Goal: Navigation & Orientation: Understand site structure

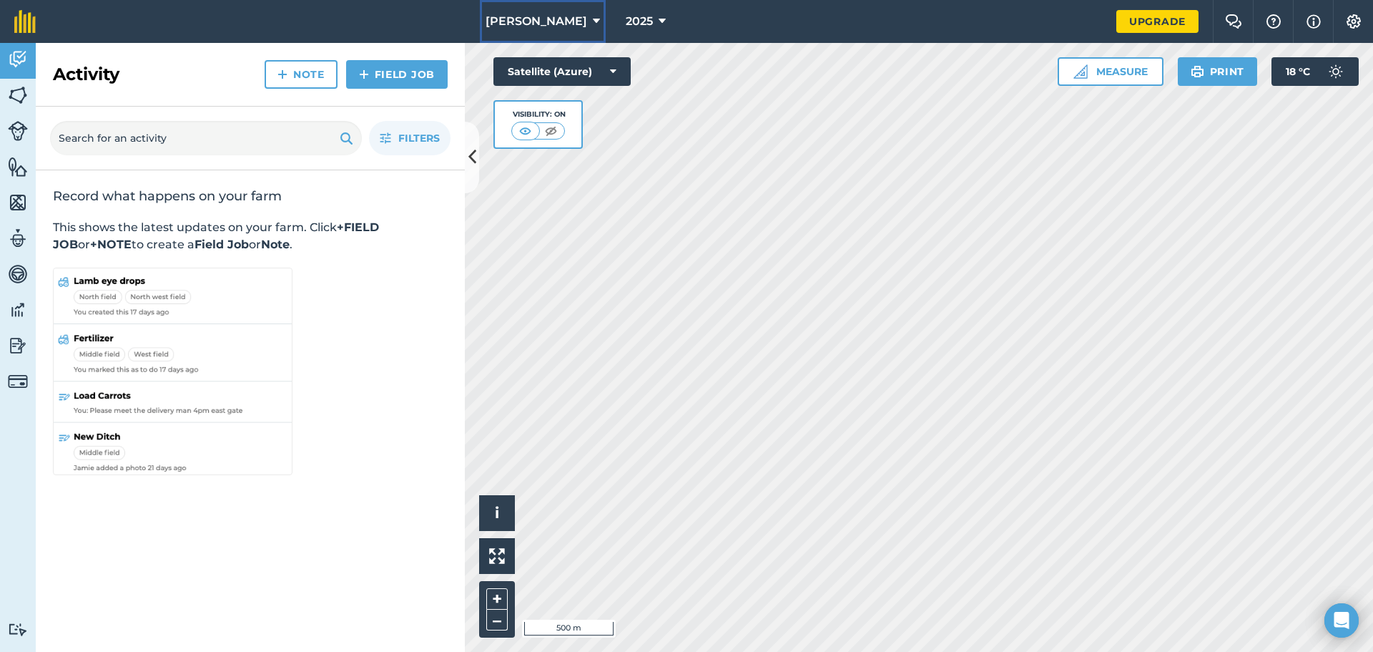
click at [593, 20] on icon at bounding box center [596, 21] width 7 height 17
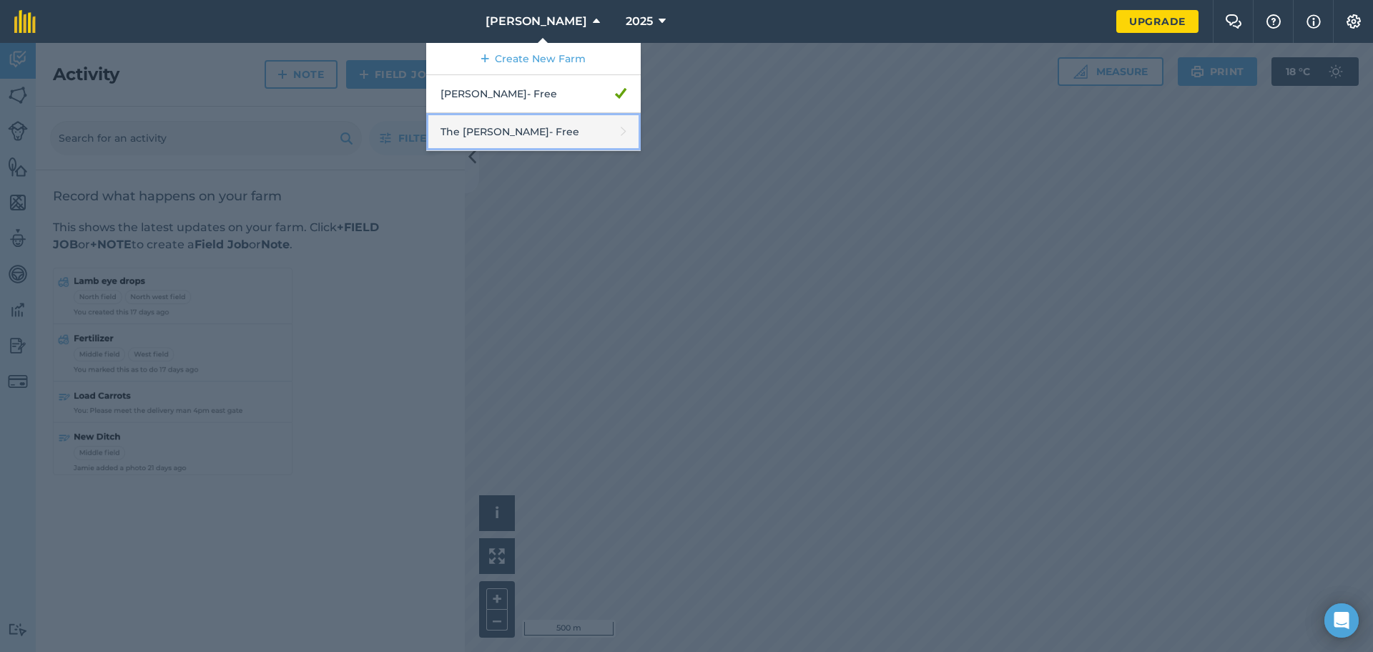
click at [509, 135] on link "The [PERSON_NAME] - Free" at bounding box center [533, 132] width 215 height 38
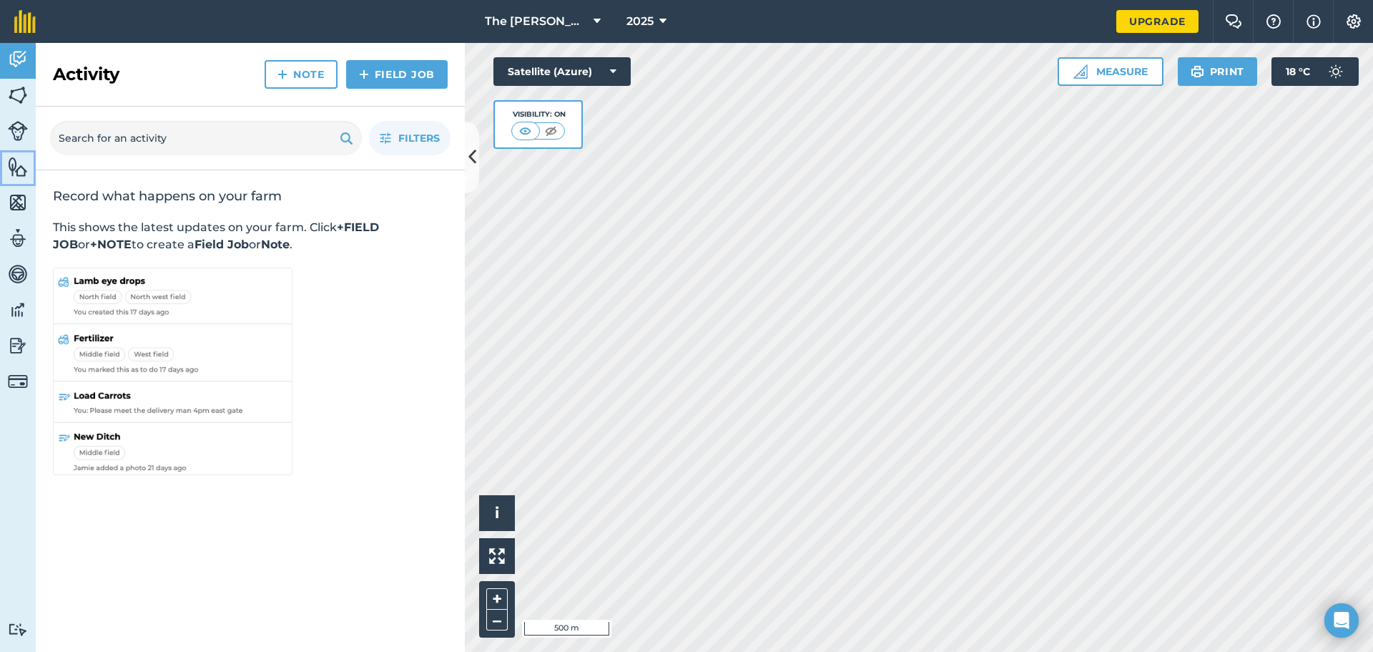
click at [16, 167] on img at bounding box center [18, 166] width 20 height 21
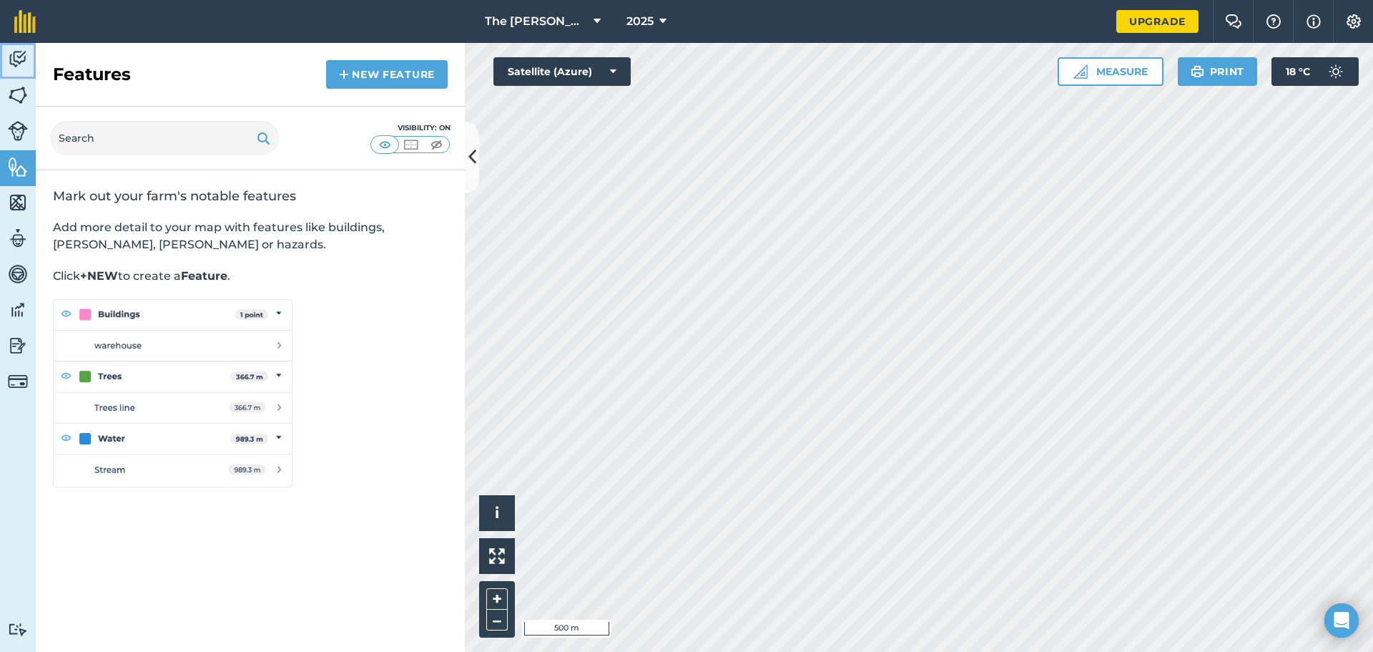
click at [12, 60] on img at bounding box center [18, 59] width 20 height 21
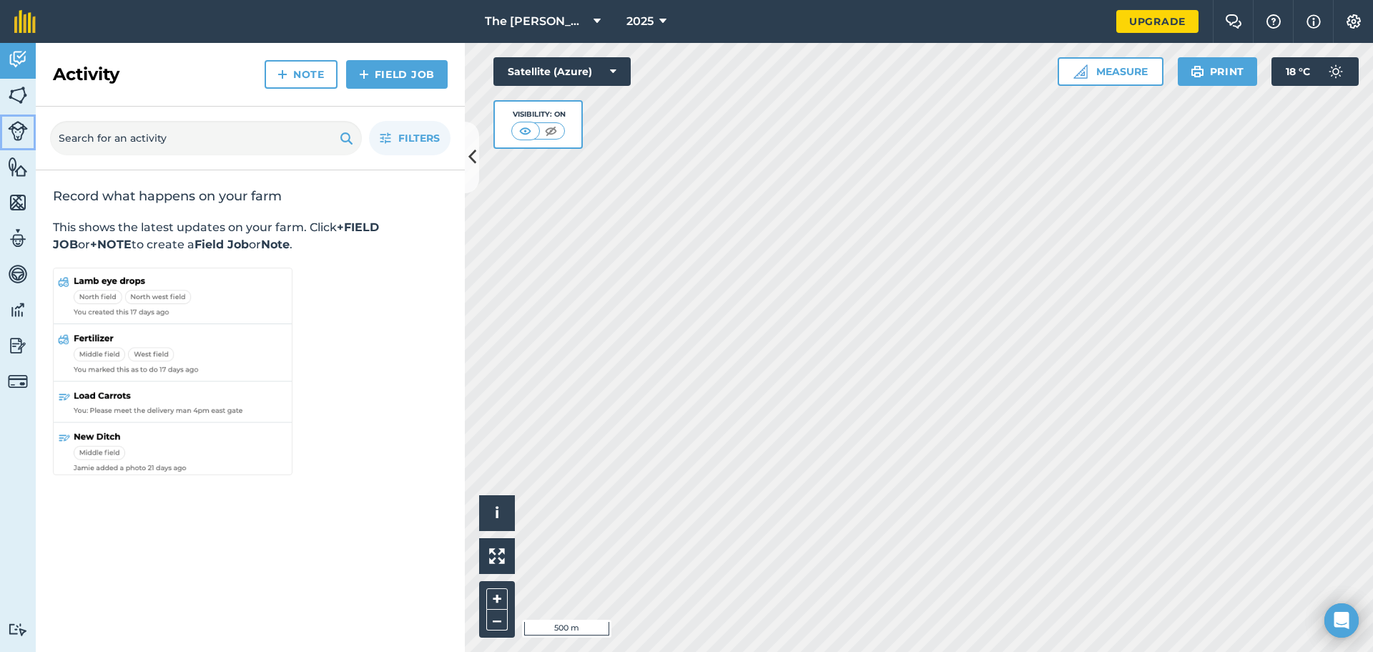
click at [17, 134] on img at bounding box center [18, 131] width 20 height 20
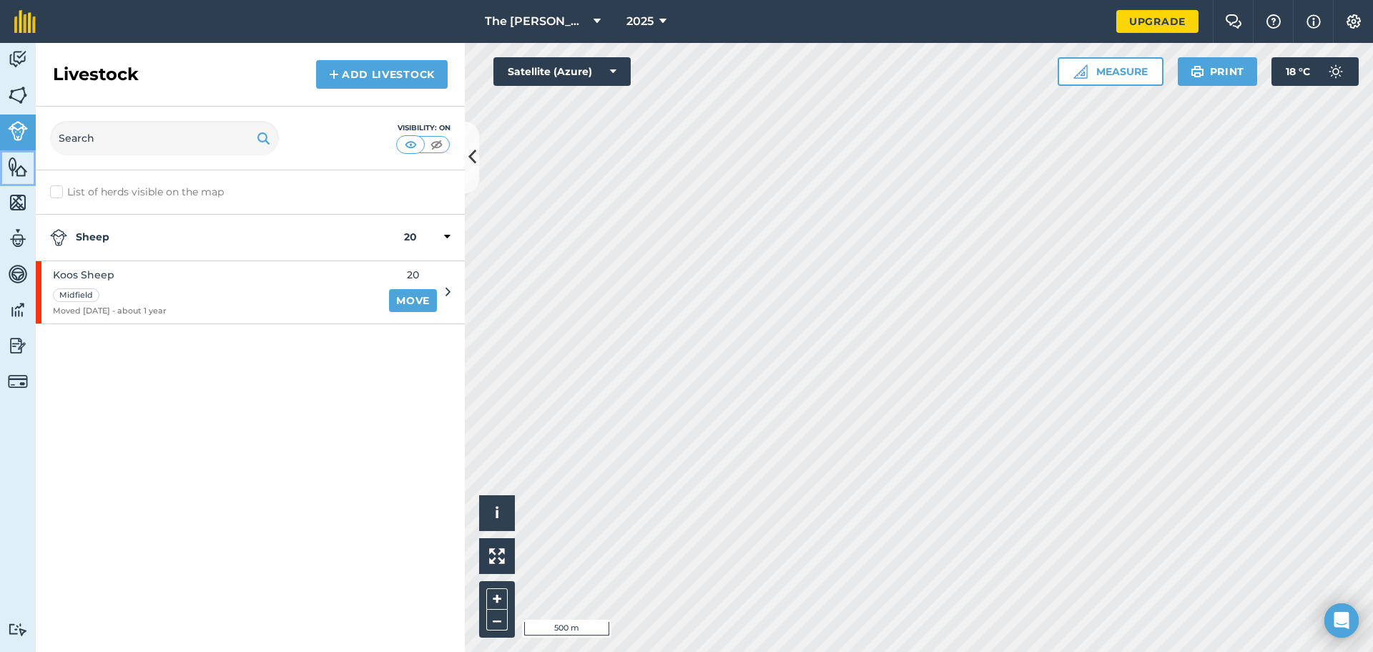
click at [18, 169] on img at bounding box center [18, 166] width 20 height 21
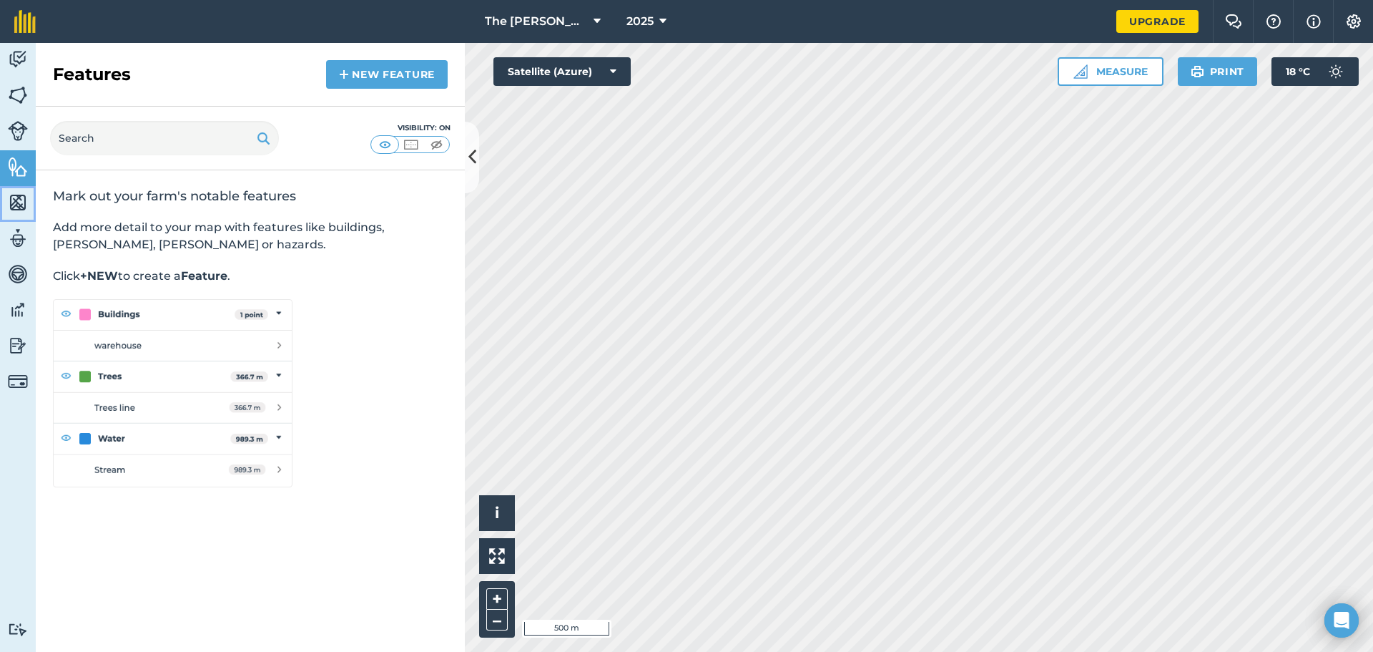
click at [18, 209] on img at bounding box center [18, 202] width 20 height 21
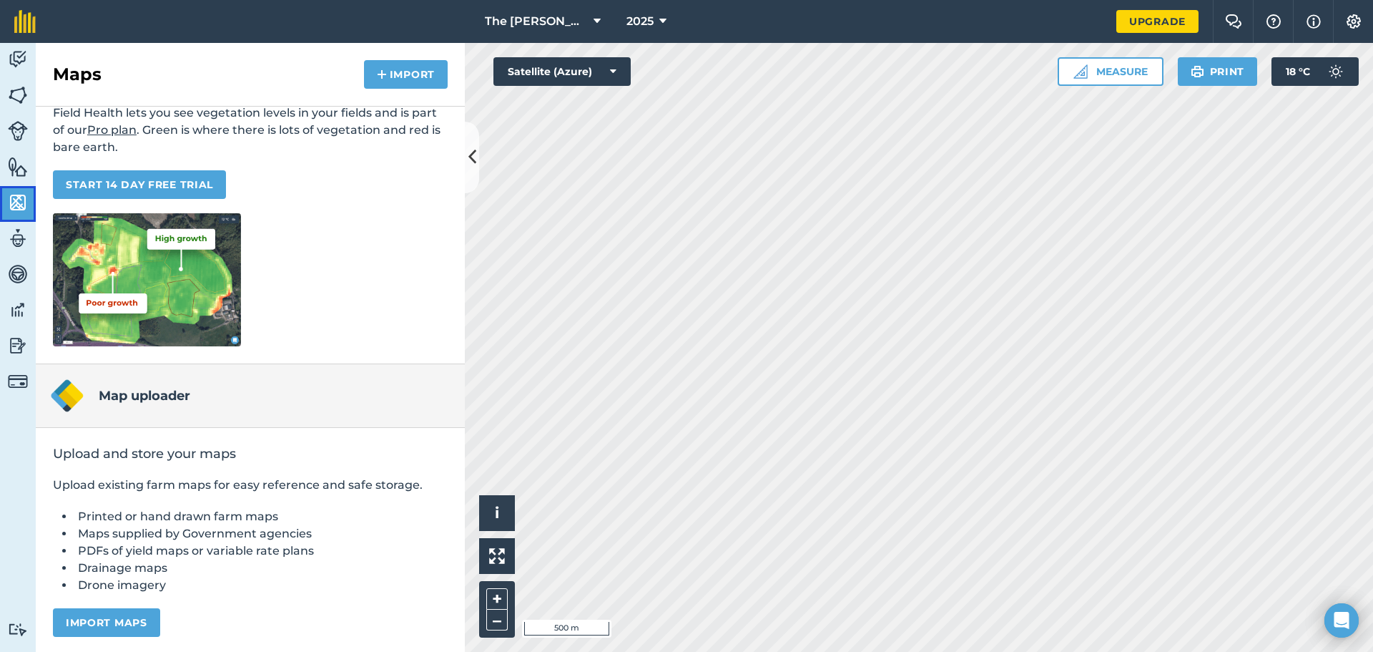
scroll to position [117, 0]
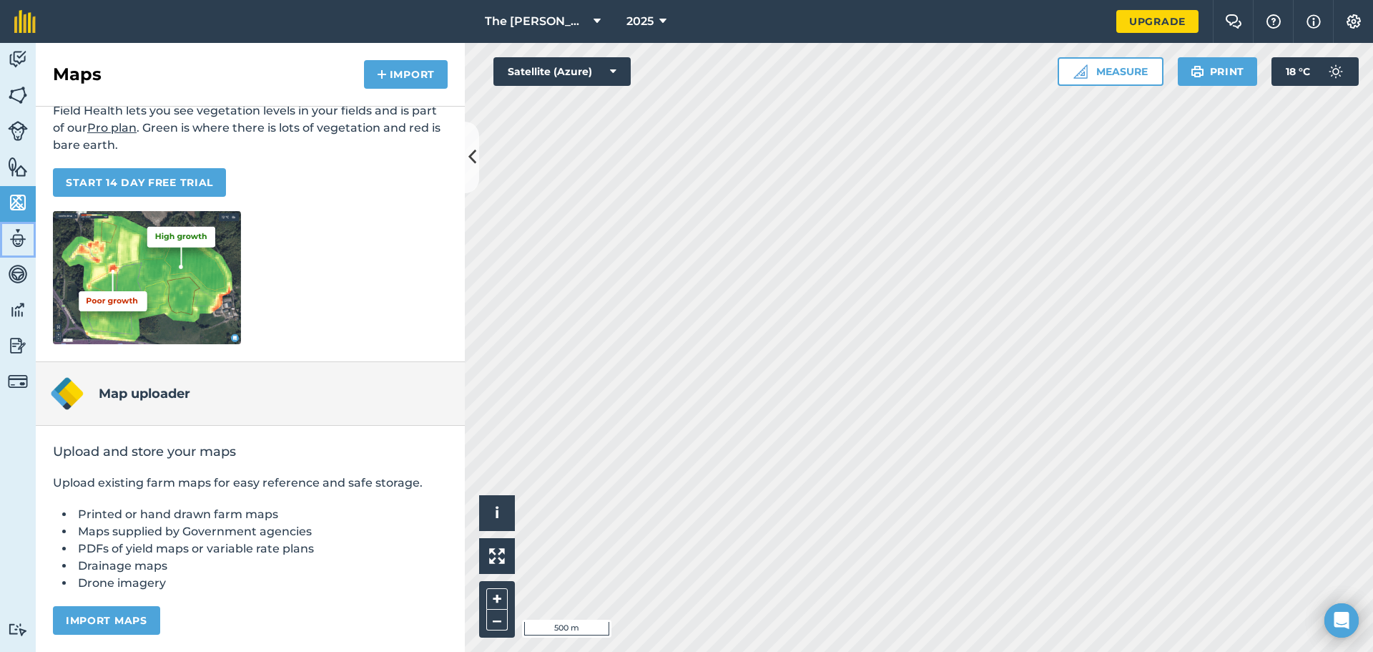
click at [19, 240] on img at bounding box center [18, 237] width 20 height 21
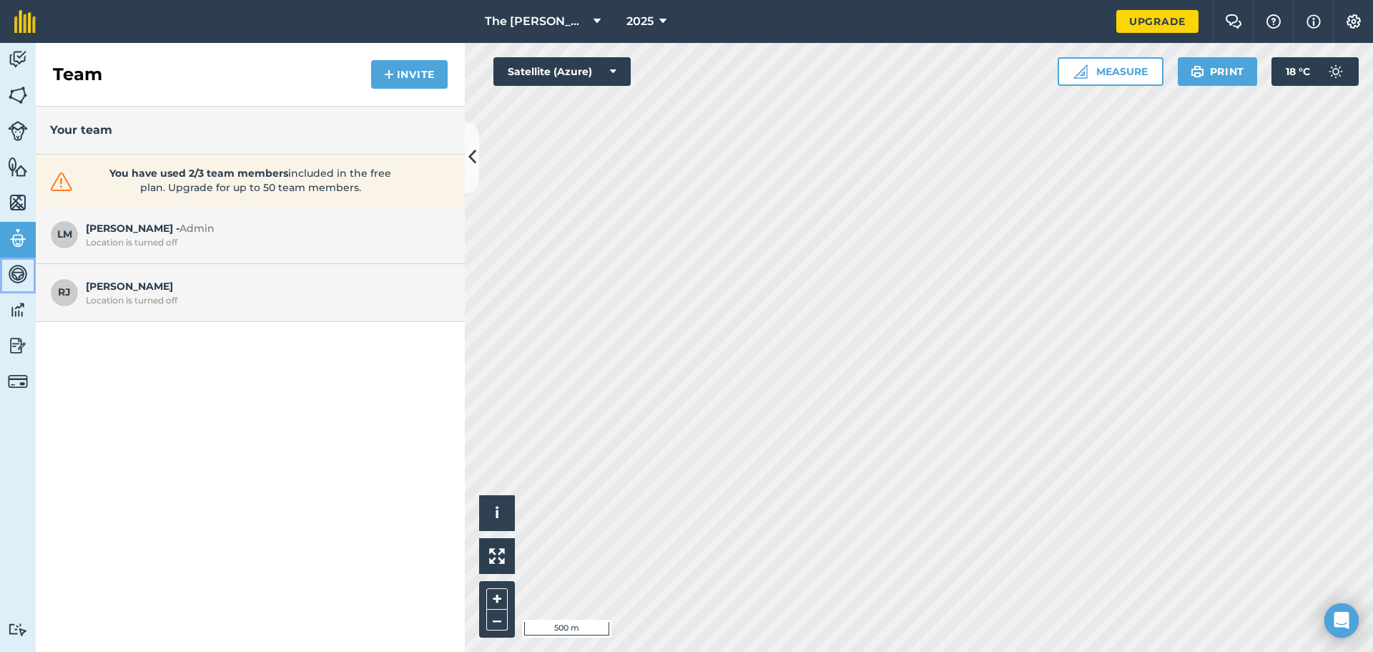
click at [14, 274] on img at bounding box center [18, 273] width 20 height 21
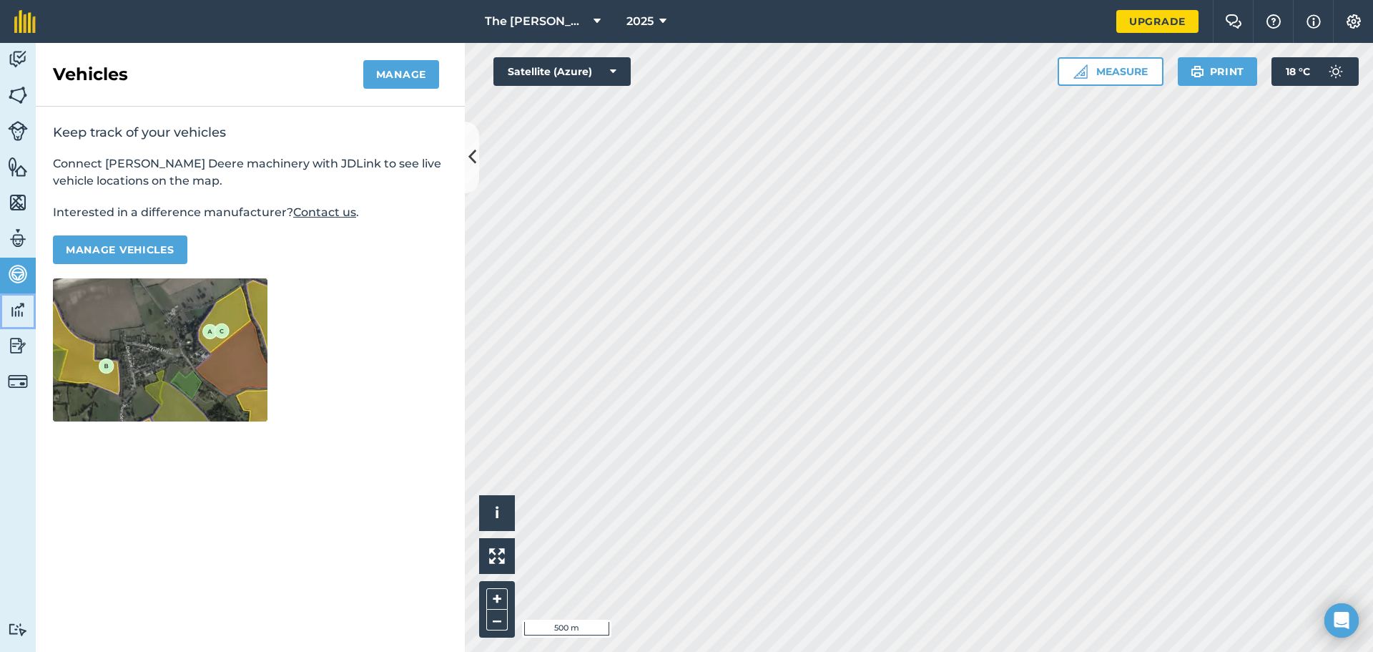
click at [22, 314] on img at bounding box center [18, 309] width 20 height 21
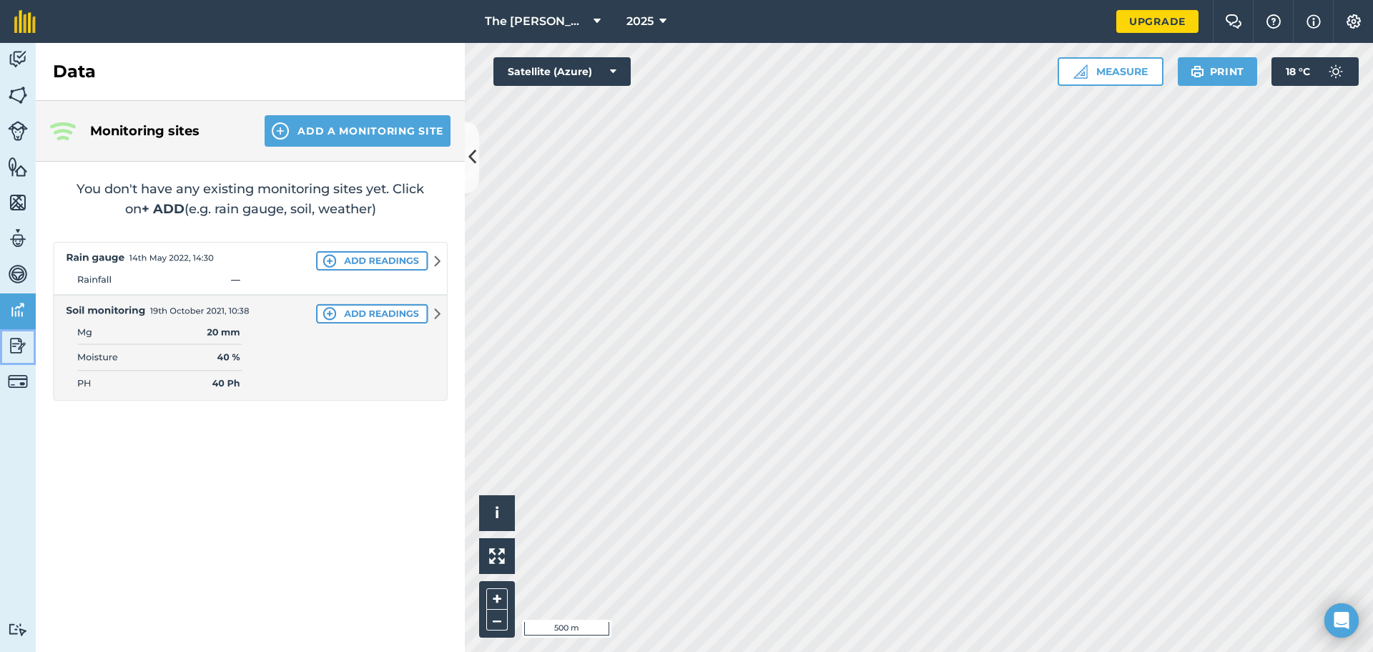
click at [13, 348] on img at bounding box center [18, 345] width 20 height 21
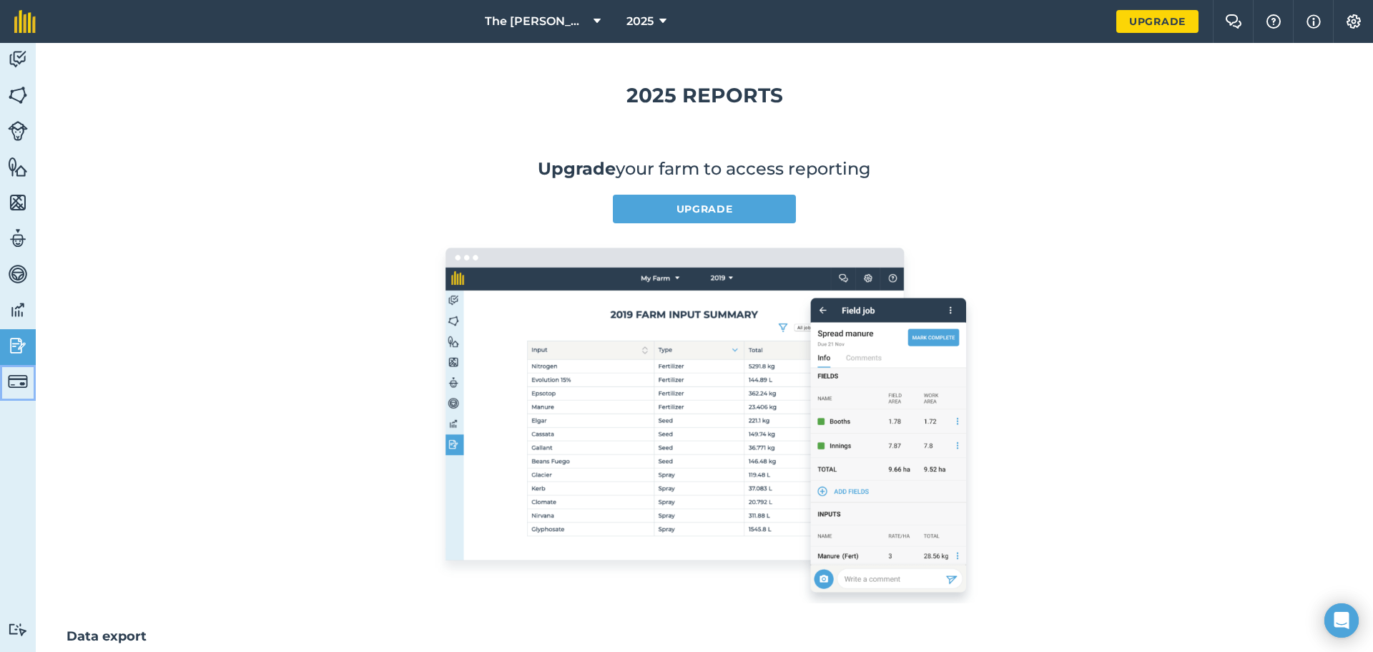
click at [22, 372] on img at bounding box center [18, 381] width 20 height 20
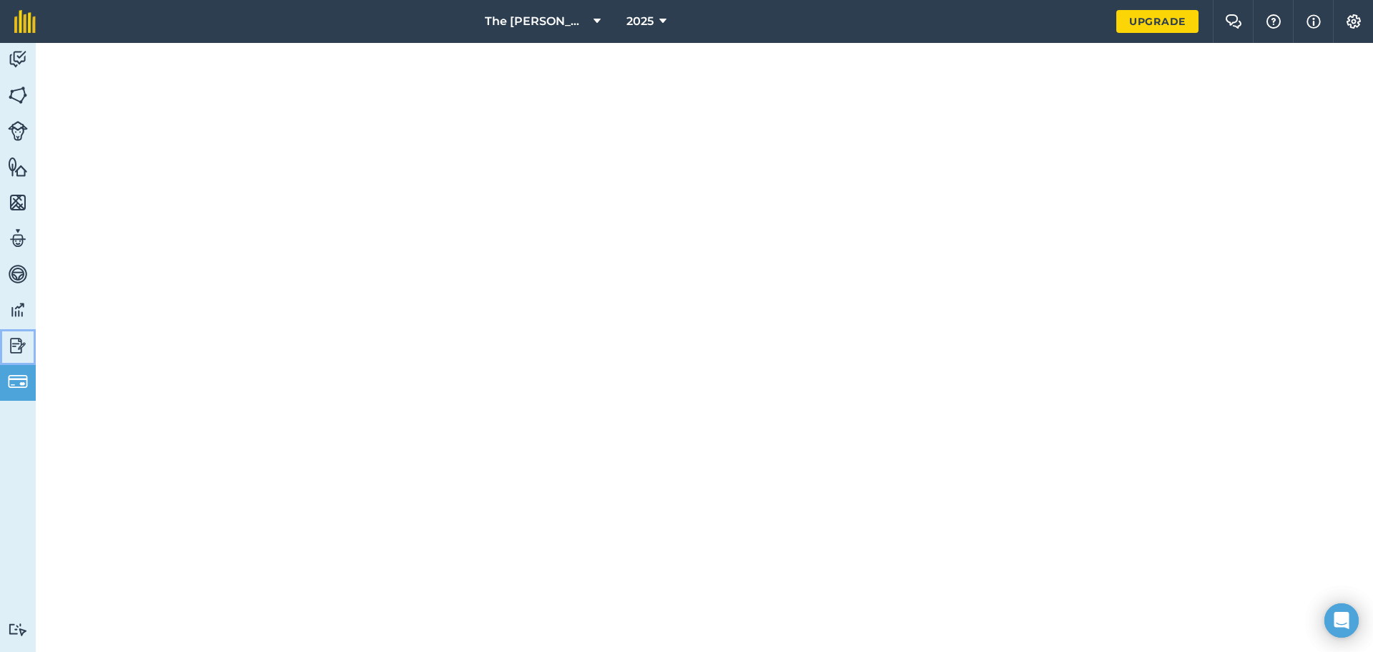
click at [15, 348] on img at bounding box center [18, 345] width 20 height 21
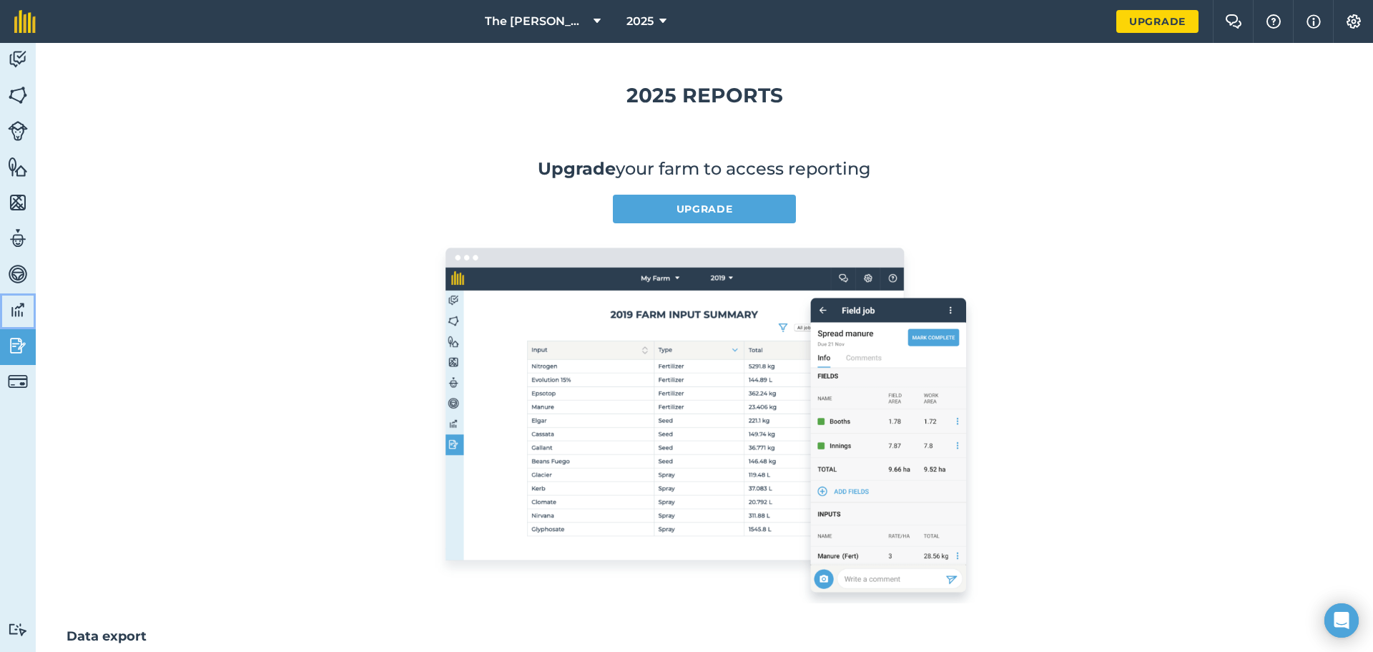
click at [24, 311] on img at bounding box center [18, 309] width 20 height 21
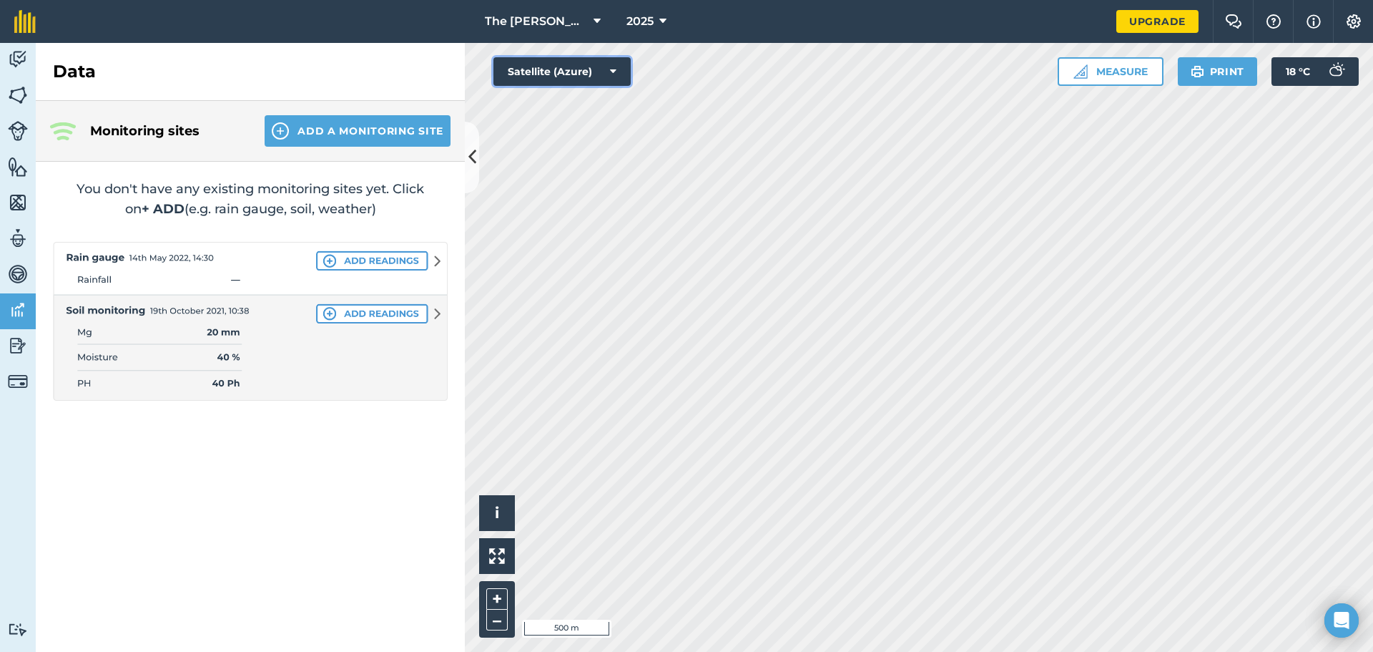
click at [614, 70] on icon at bounding box center [613, 71] width 6 height 14
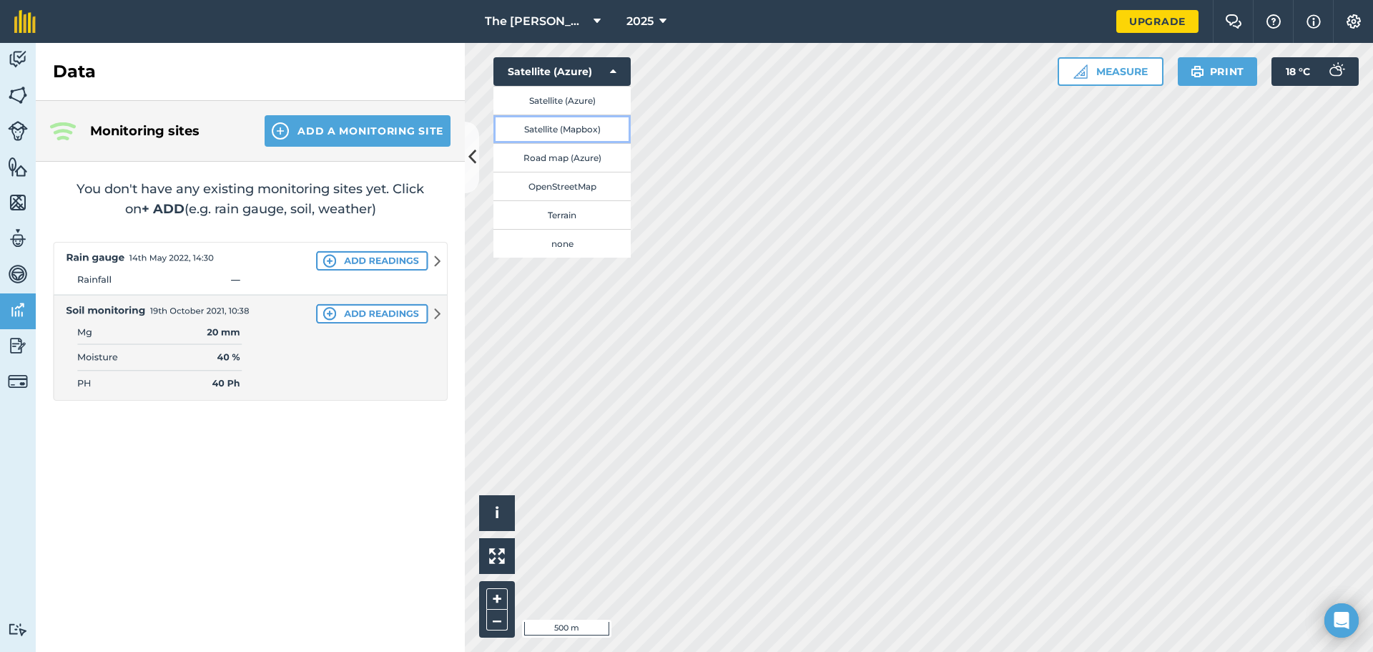
click at [597, 127] on button "Satellite (Mapbox)" at bounding box center [562, 128] width 137 height 29
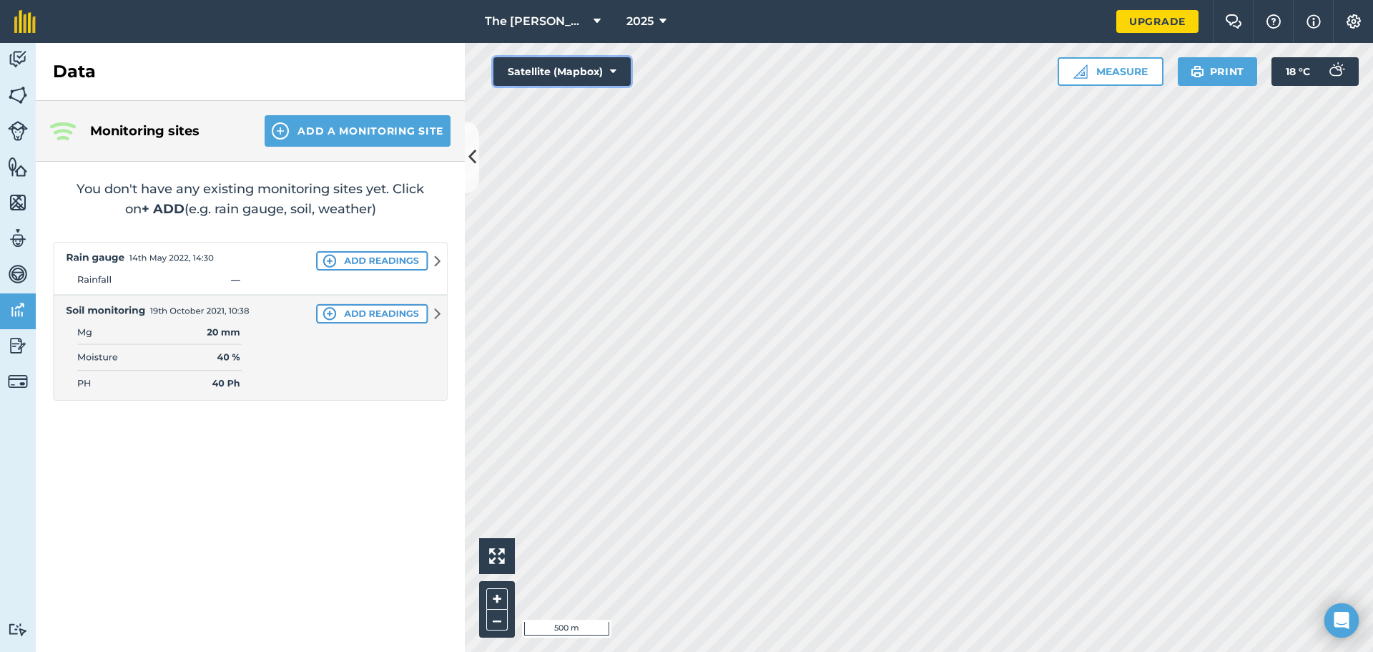
click at [618, 72] on button "Satellite (Mapbox)" at bounding box center [562, 71] width 137 height 29
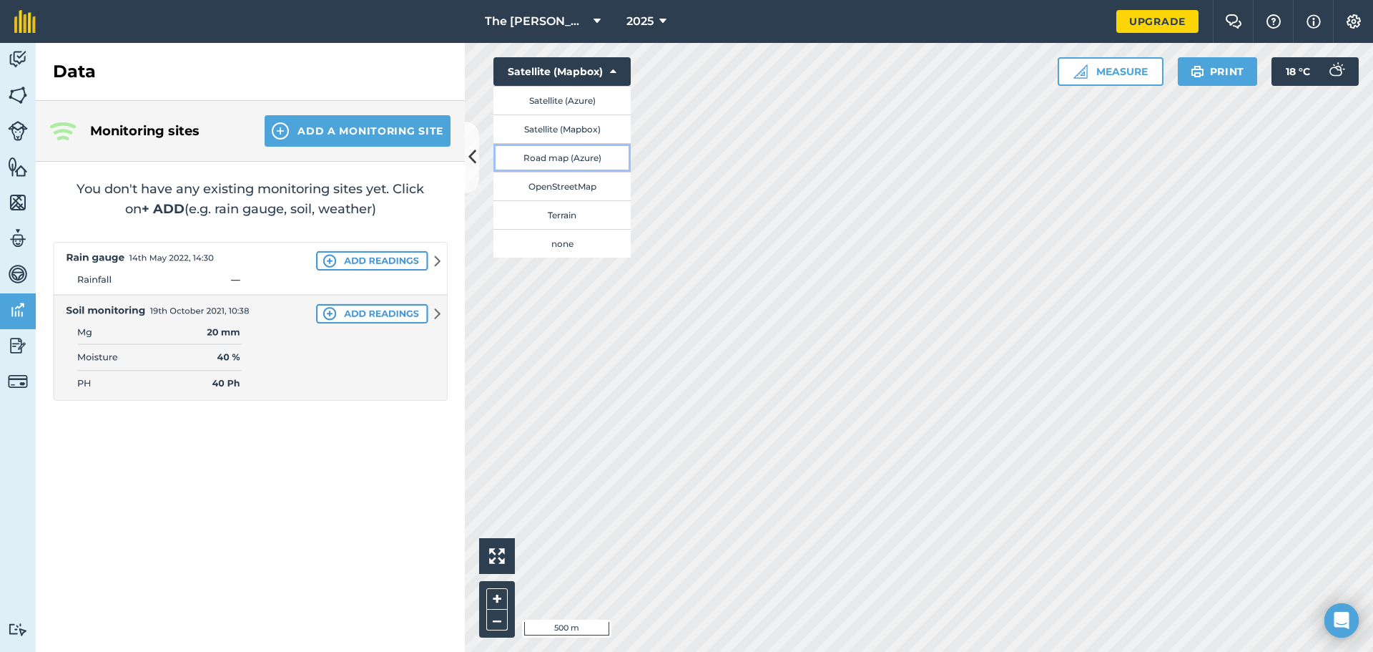
click at [586, 160] on button "Road map (Azure)" at bounding box center [562, 157] width 137 height 29
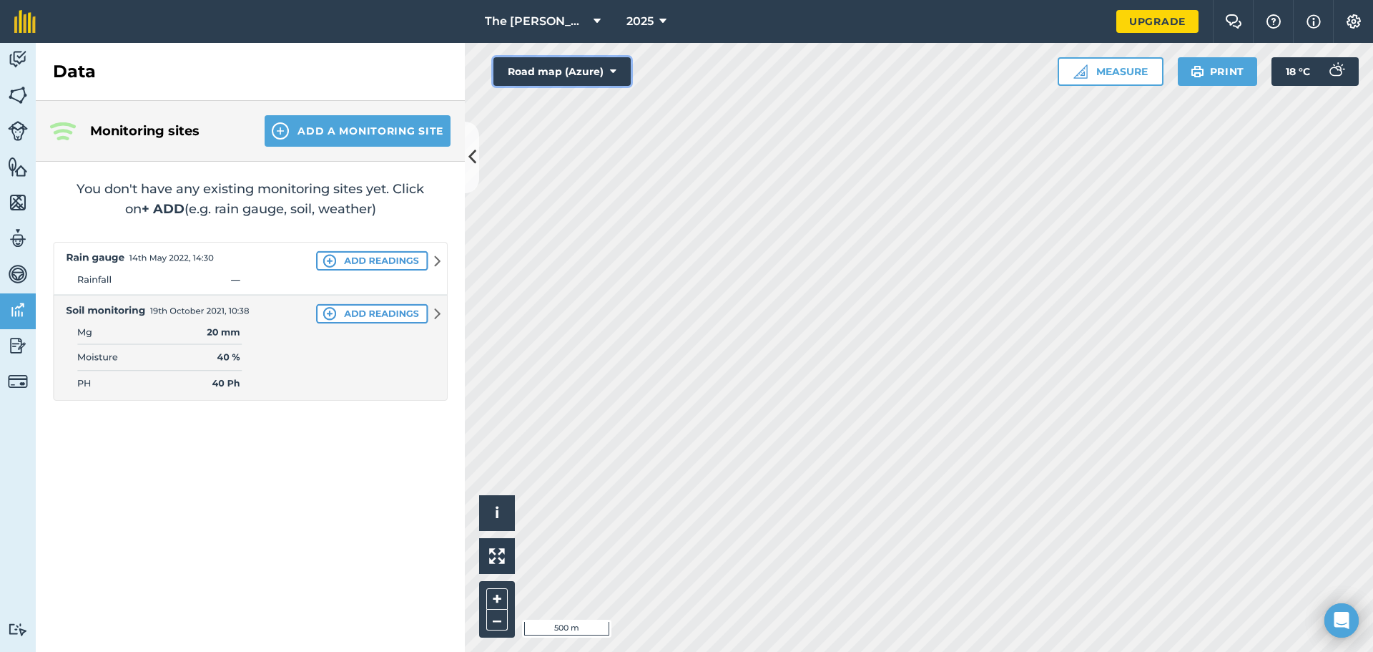
click at [612, 70] on icon at bounding box center [613, 71] width 6 height 14
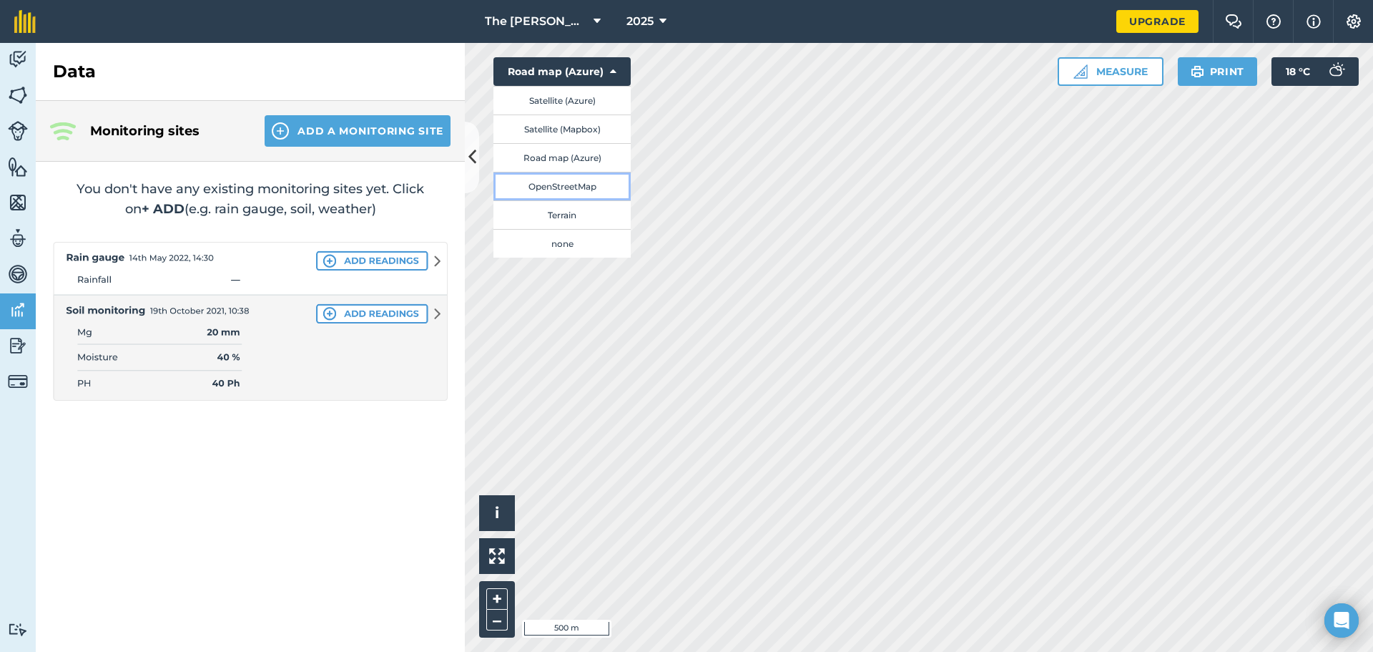
click at [567, 189] on button "OpenStreetMap" at bounding box center [562, 186] width 137 height 29
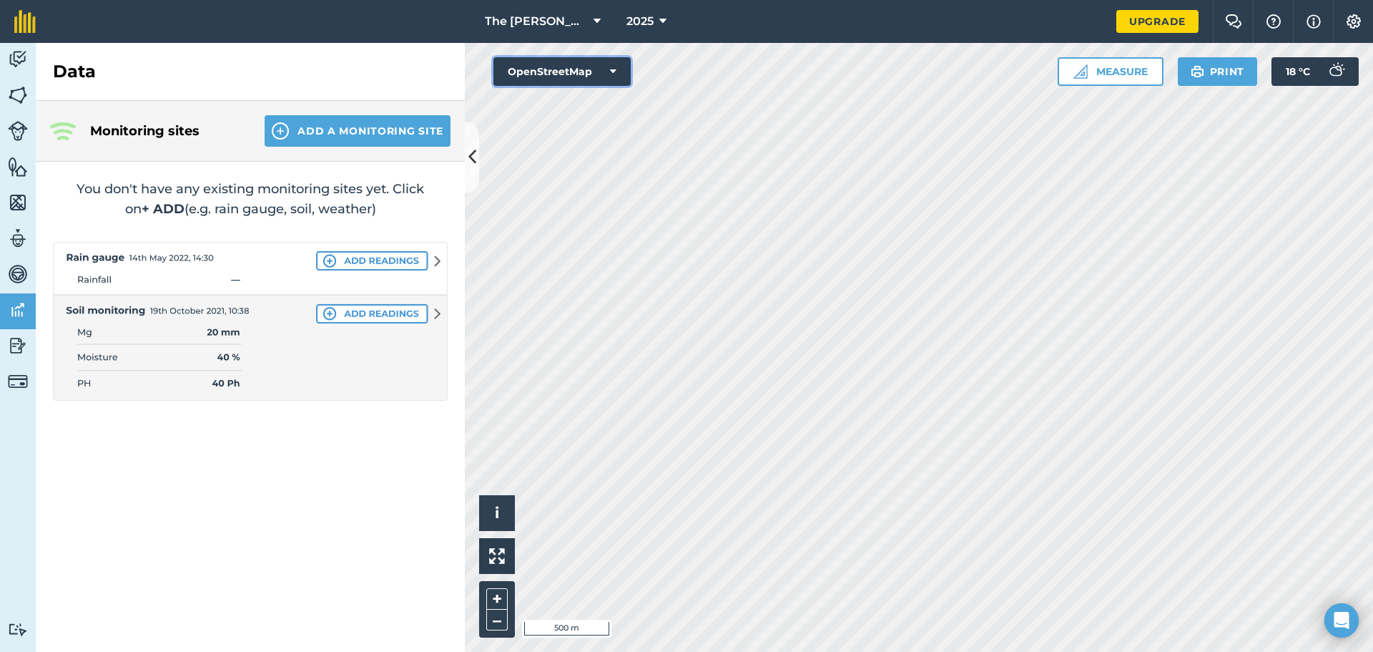
click at [614, 72] on icon at bounding box center [613, 71] width 6 height 14
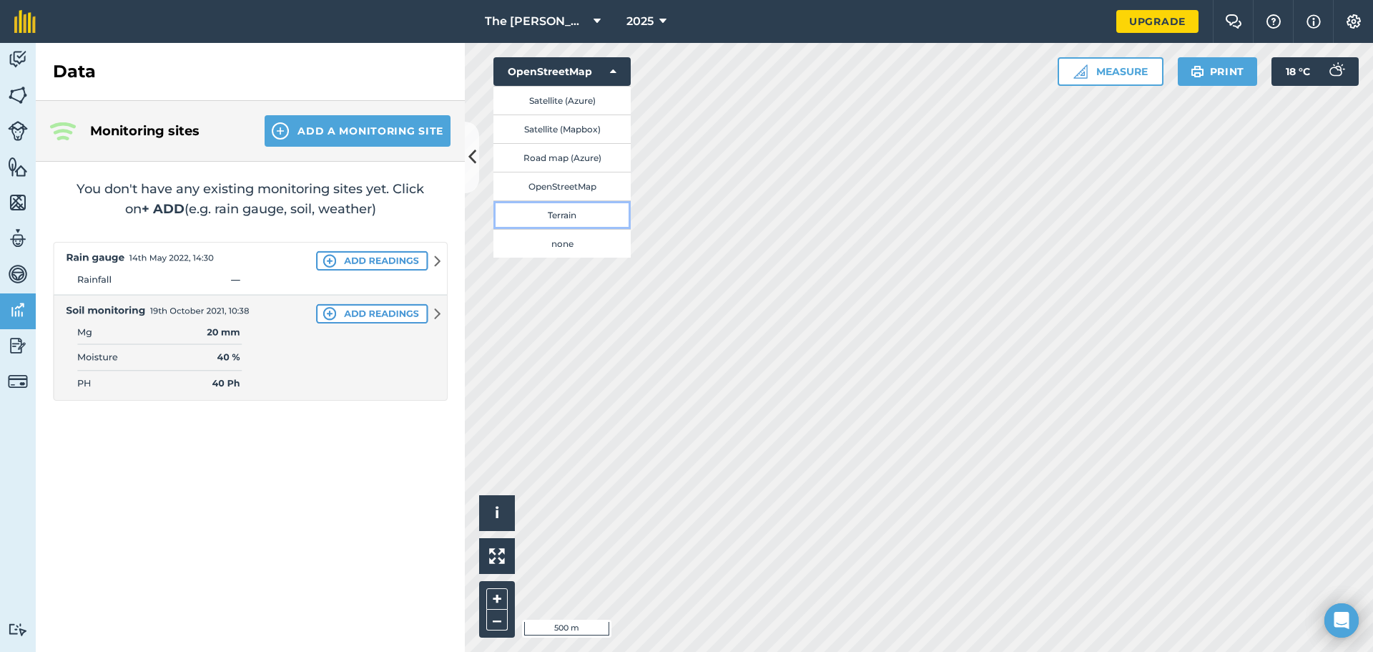
click at [569, 217] on button "Terrain" at bounding box center [562, 214] width 137 height 29
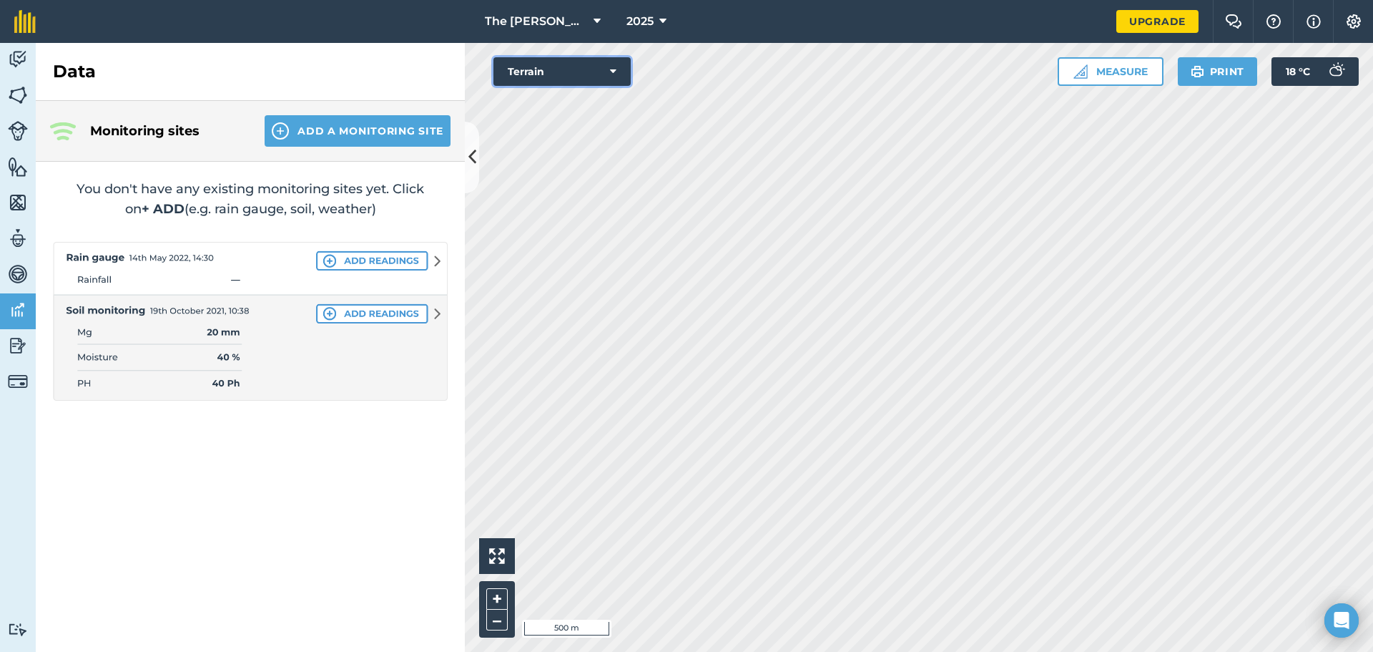
click at [619, 69] on button "Terrain" at bounding box center [562, 71] width 137 height 29
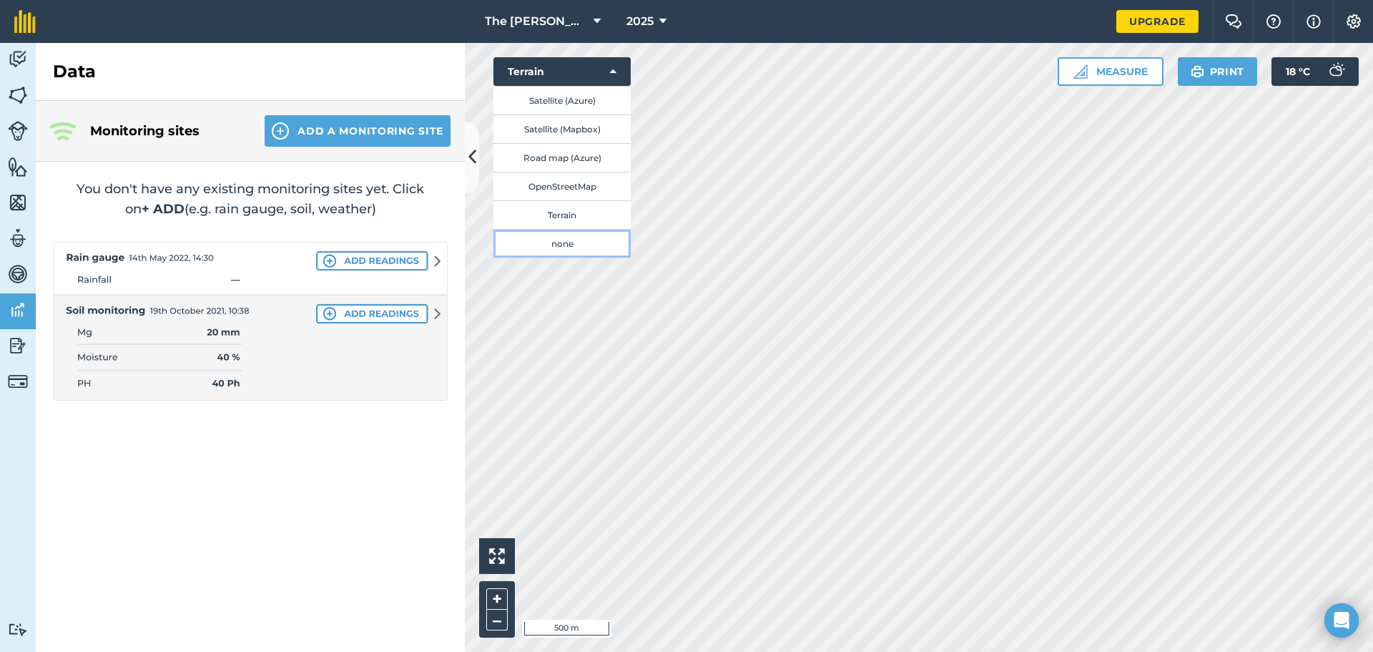
click at [567, 244] on button "none" at bounding box center [562, 243] width 137 height 29
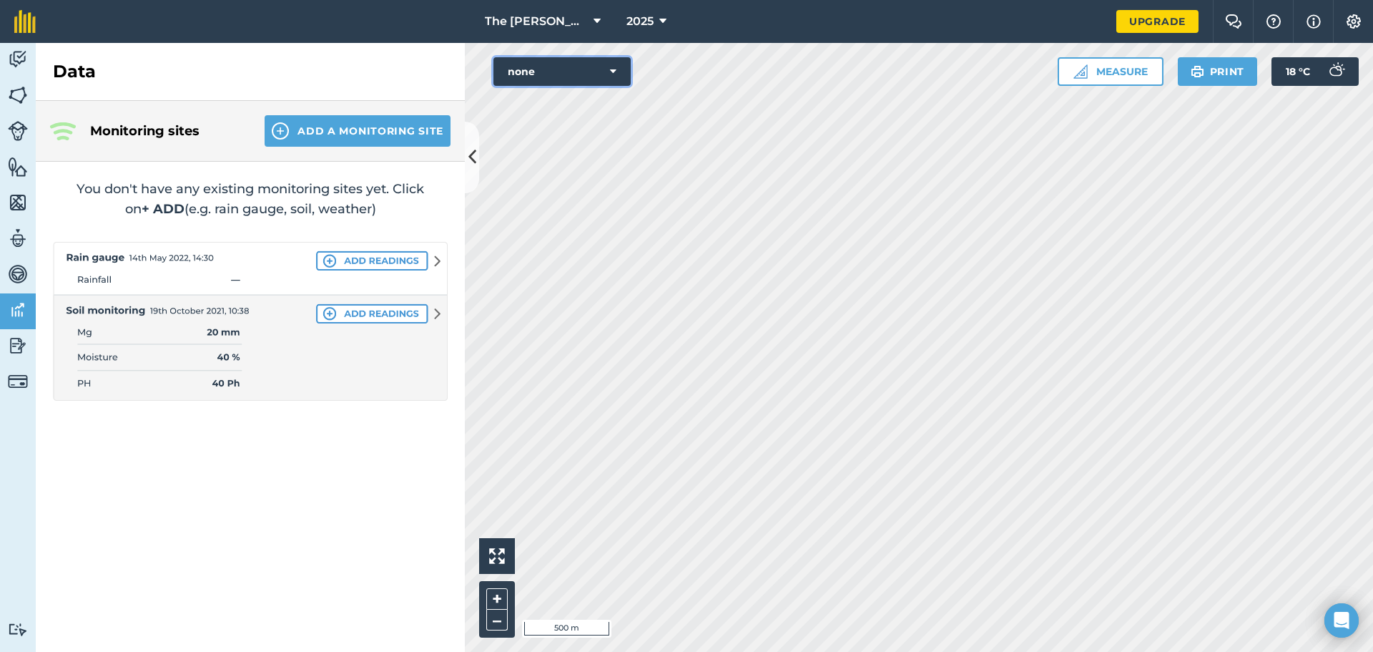
click at [616, 66] on icon at bounding box center [613, 71] width 6 height 14
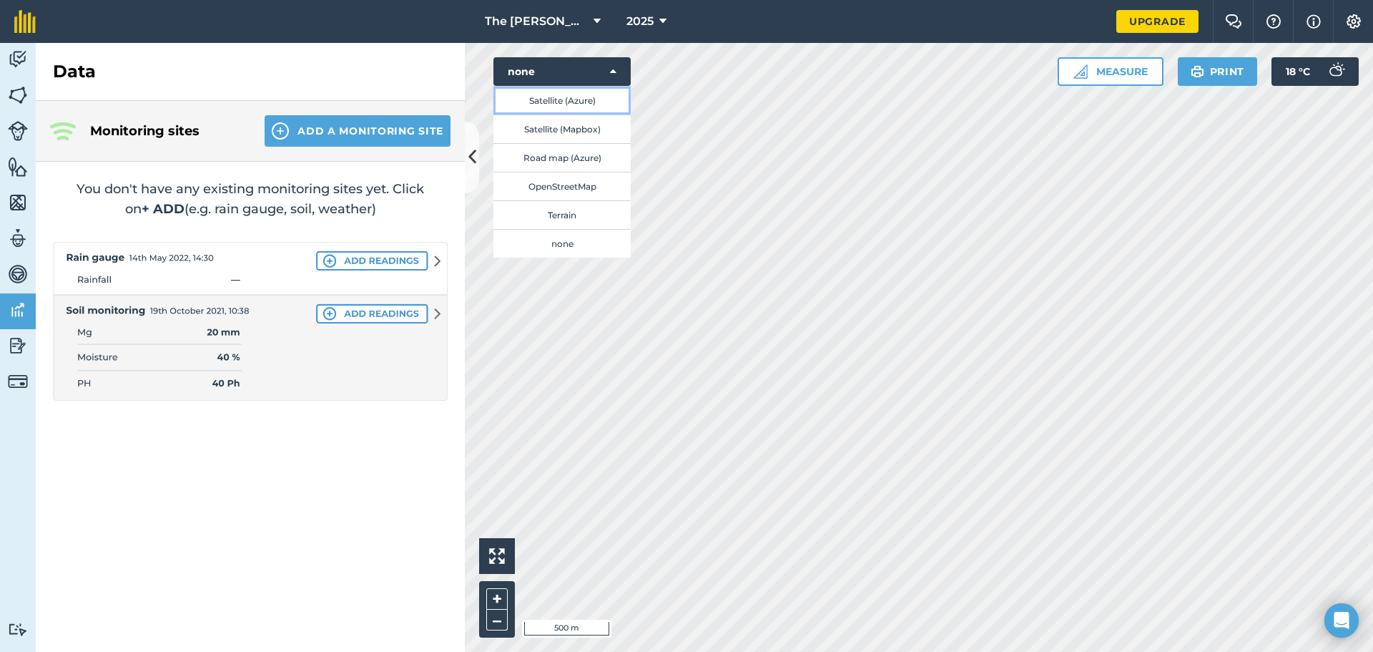
click at [586, 100] on button "Satellite (Azure)" at bounding box center [562, 100] width 137 height 29
